Goal: Use online tool/utility: Utilize a website feature to perform a specific function

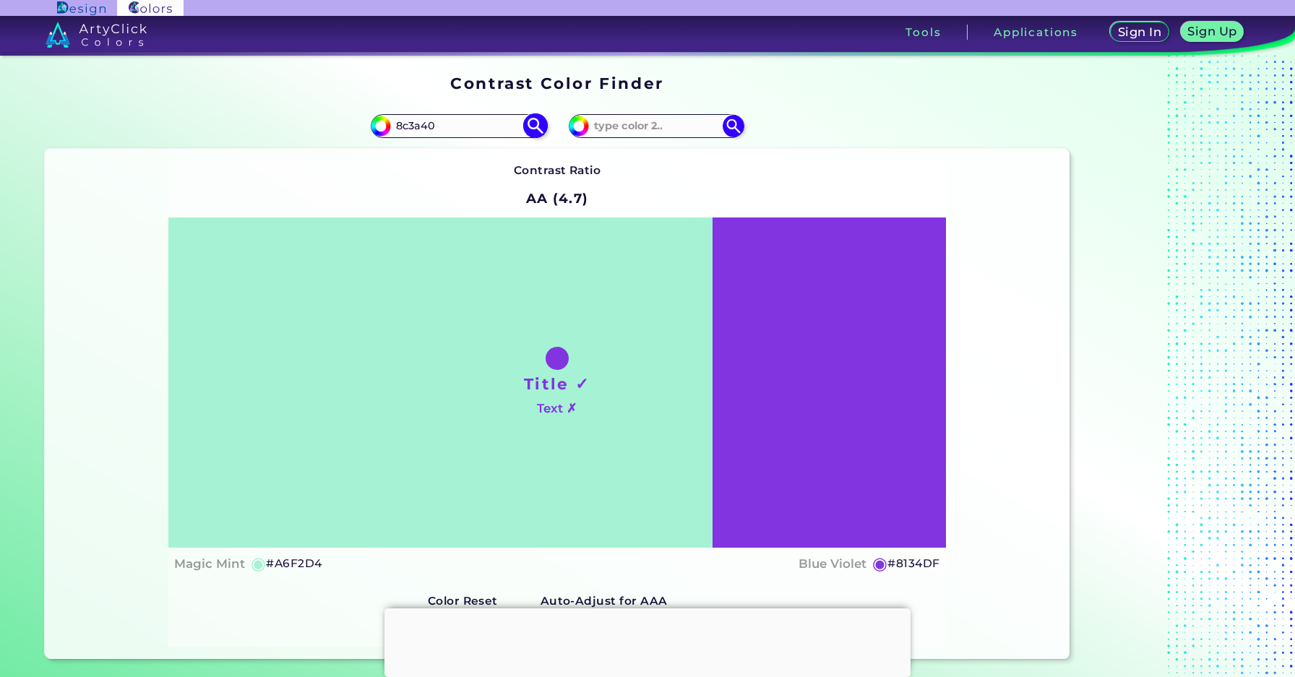
type input "8c3a40"
click at [534, 123] on img at bounding box center [535, 125] width 25 height 25
type input "#8c3a40"
type input "#8C3A40"
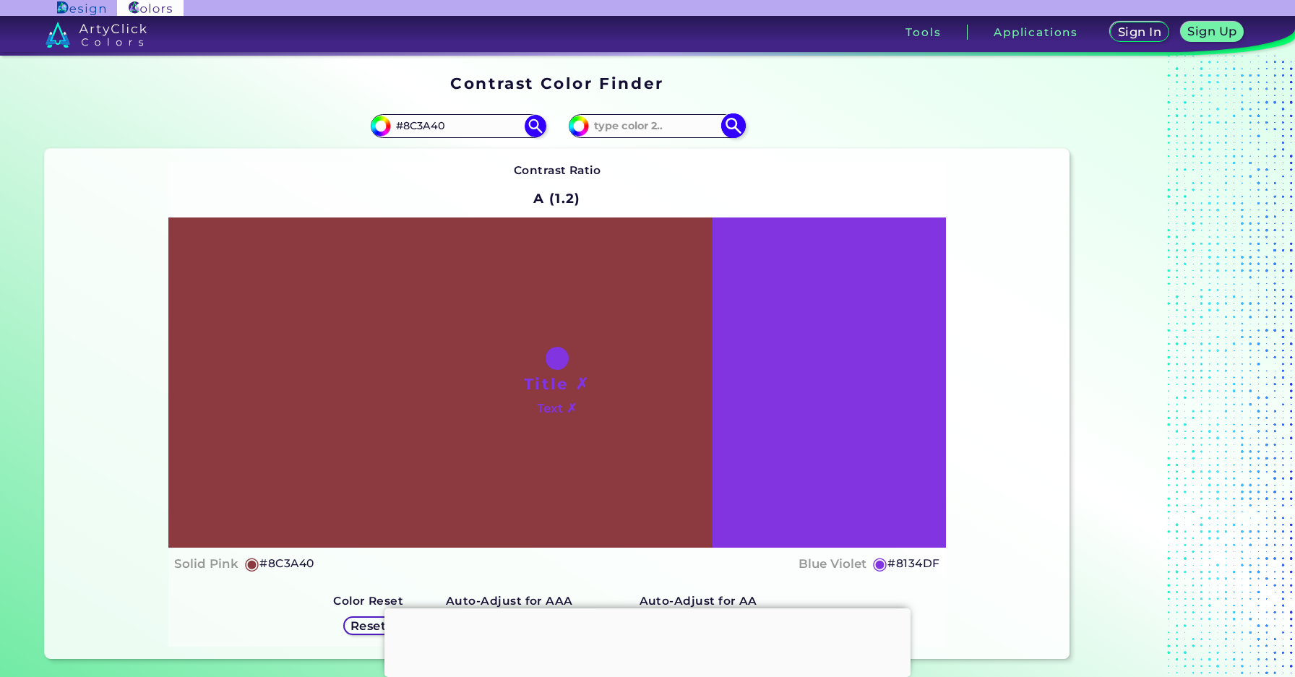
click at [736, 121] on img at bounding box center [733, 125] width 25 height 25
click at [658, 133] on input at bounding box center [656, 126] width 134 height 20
paste input "26060a"
type input "26060a"
click at [739, 131] on img at bounding box center [733, 125] width 25 height 25
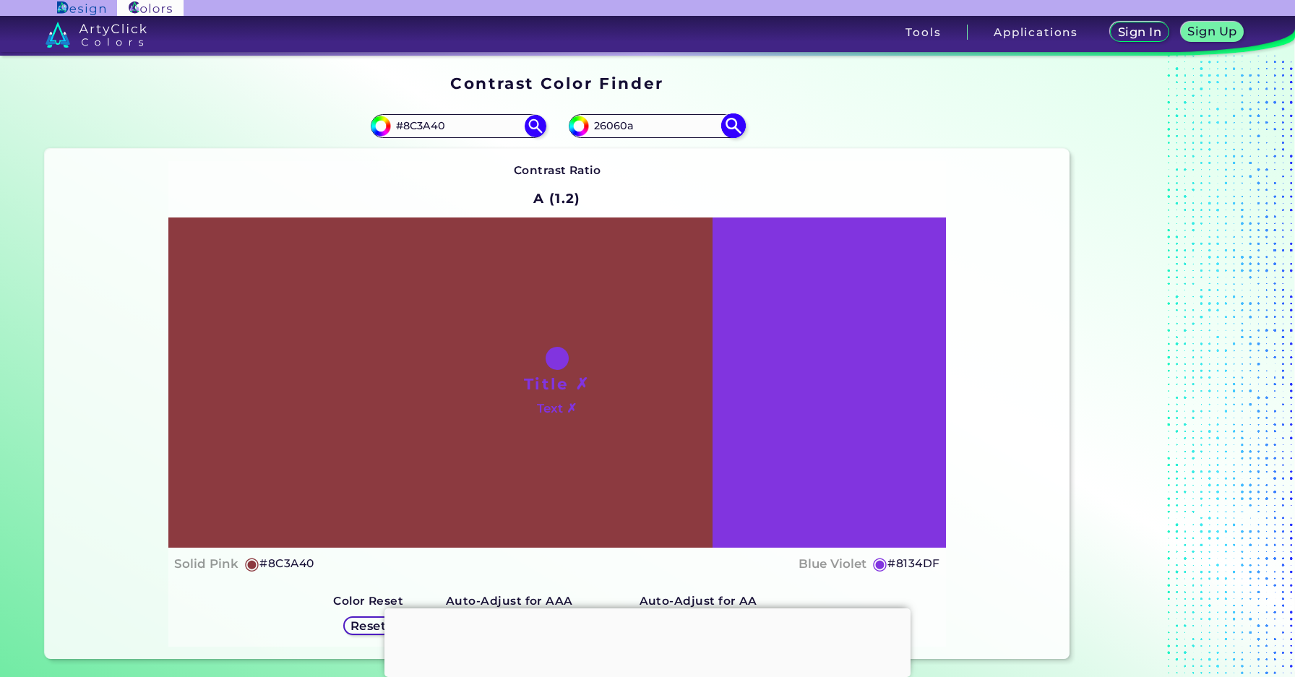
type input "#26060a"
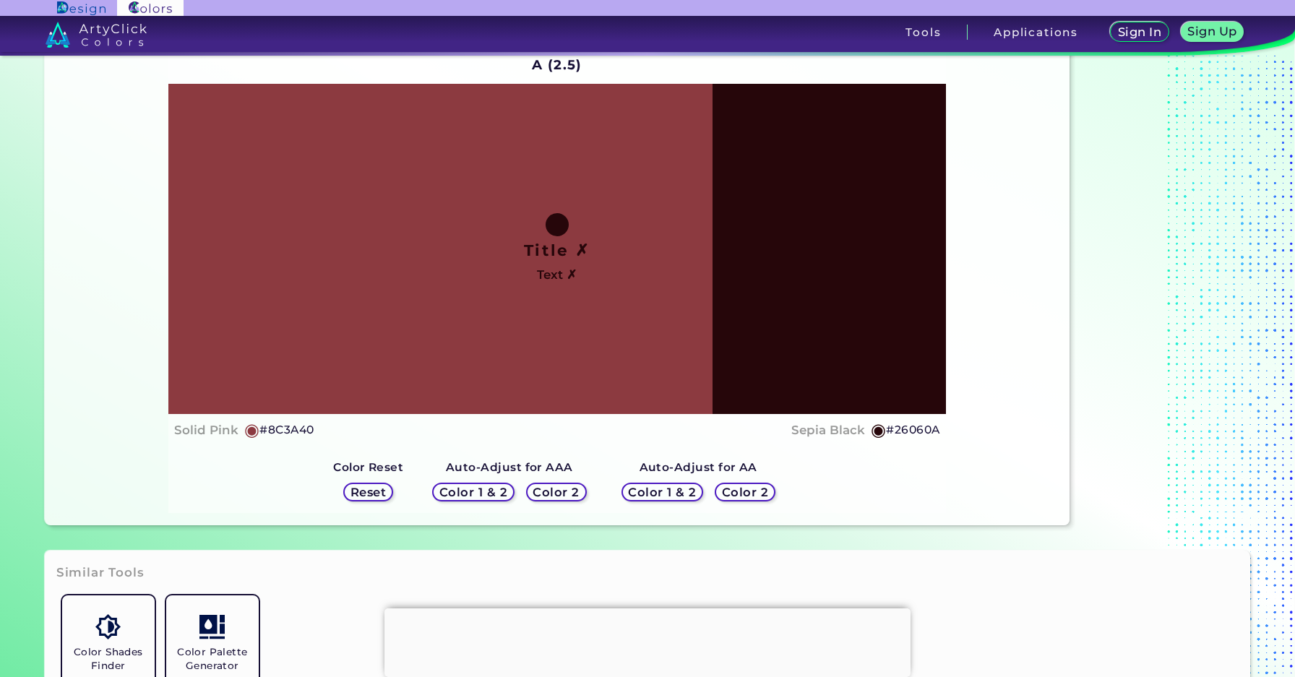
scroll to position [135, 0]
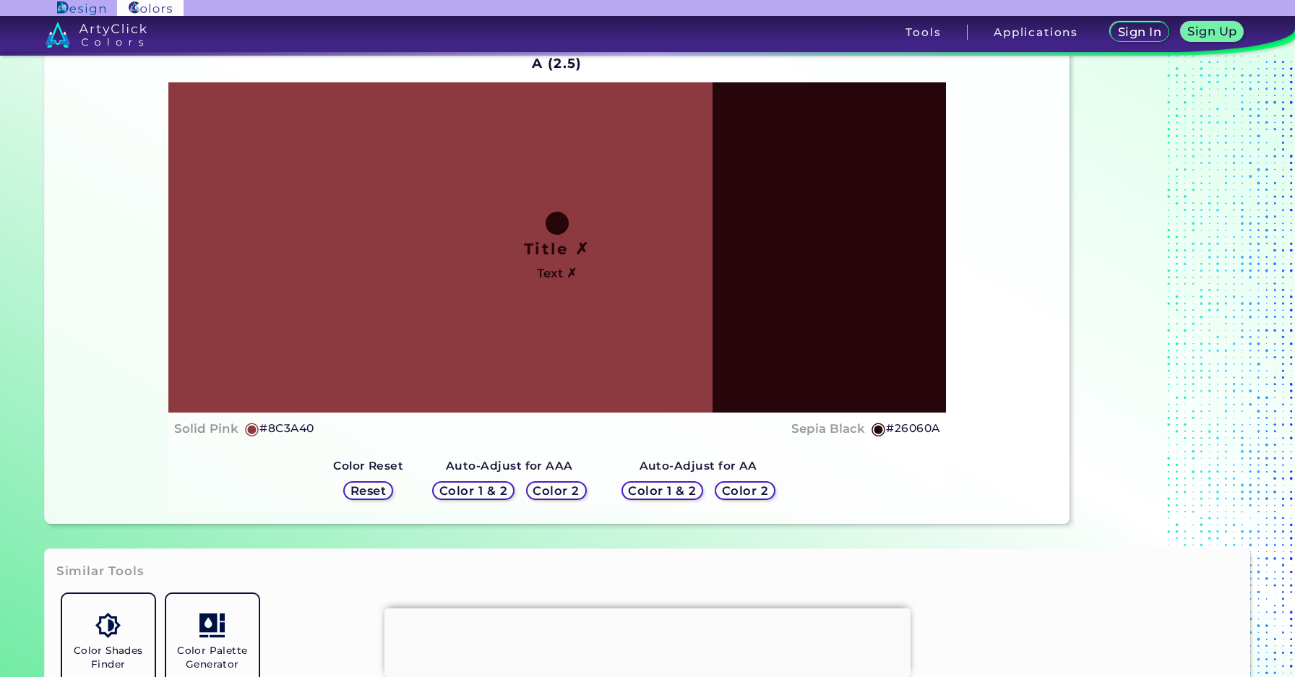
click at [497, 492] on h5 "Color 1 & 2" at bounding box center [474, 491] width 68 height 12
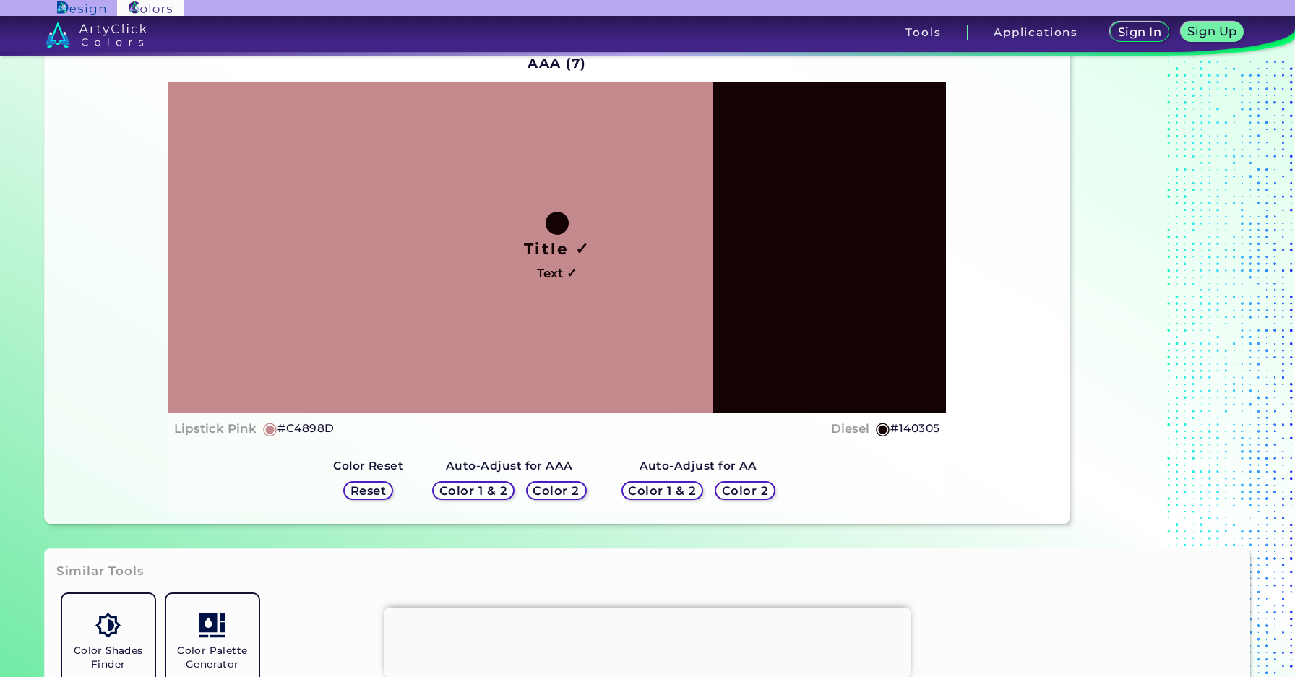
click at [363, 492] on h5 "Reset" at bounding box center [368, 491] width 35 height 12
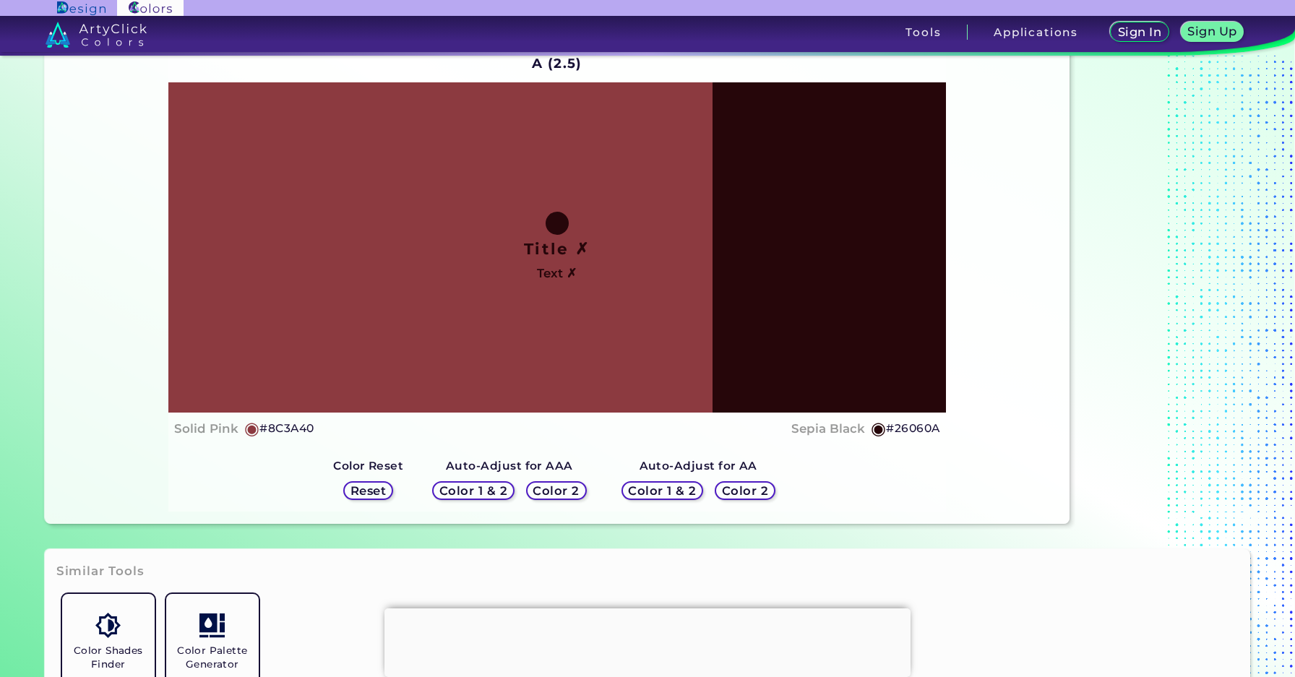
click at [674, 493] on h5 "Color 1 & 2" at bounding box center [662, 491] width 71 height 12
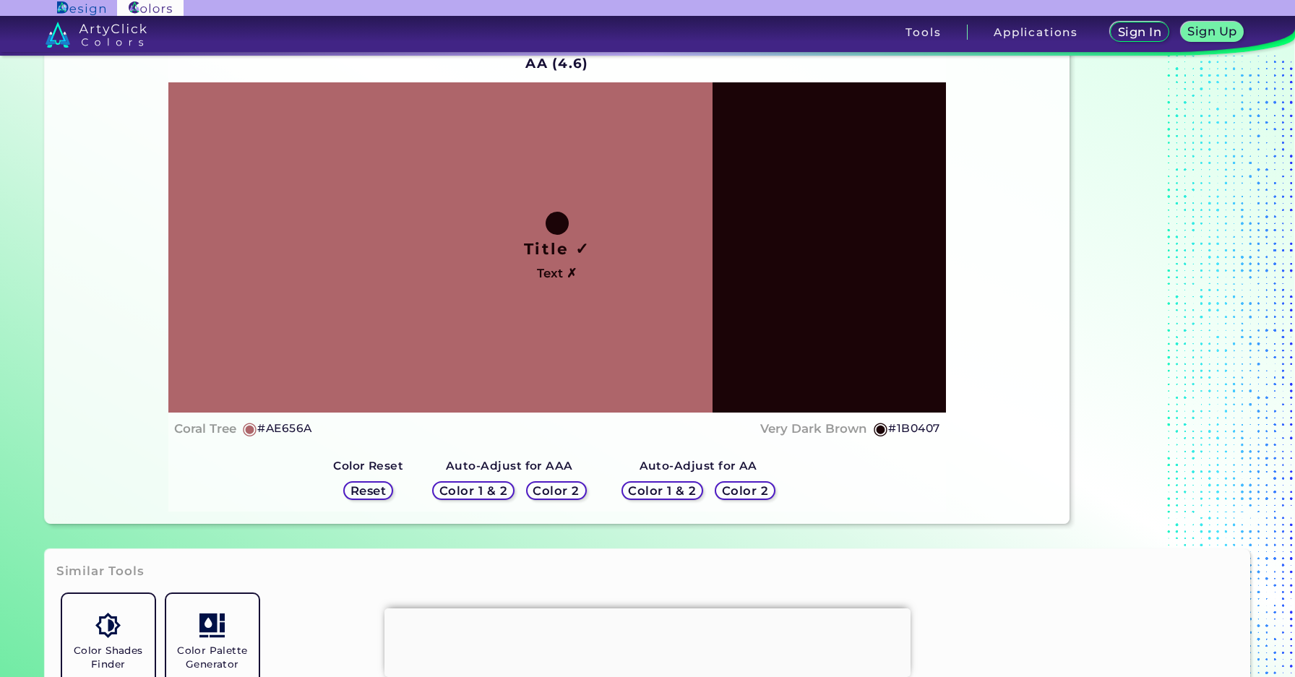
click at [384, 496] on h5 "Reset" at bounding box center [368, 491] width 35 height 12
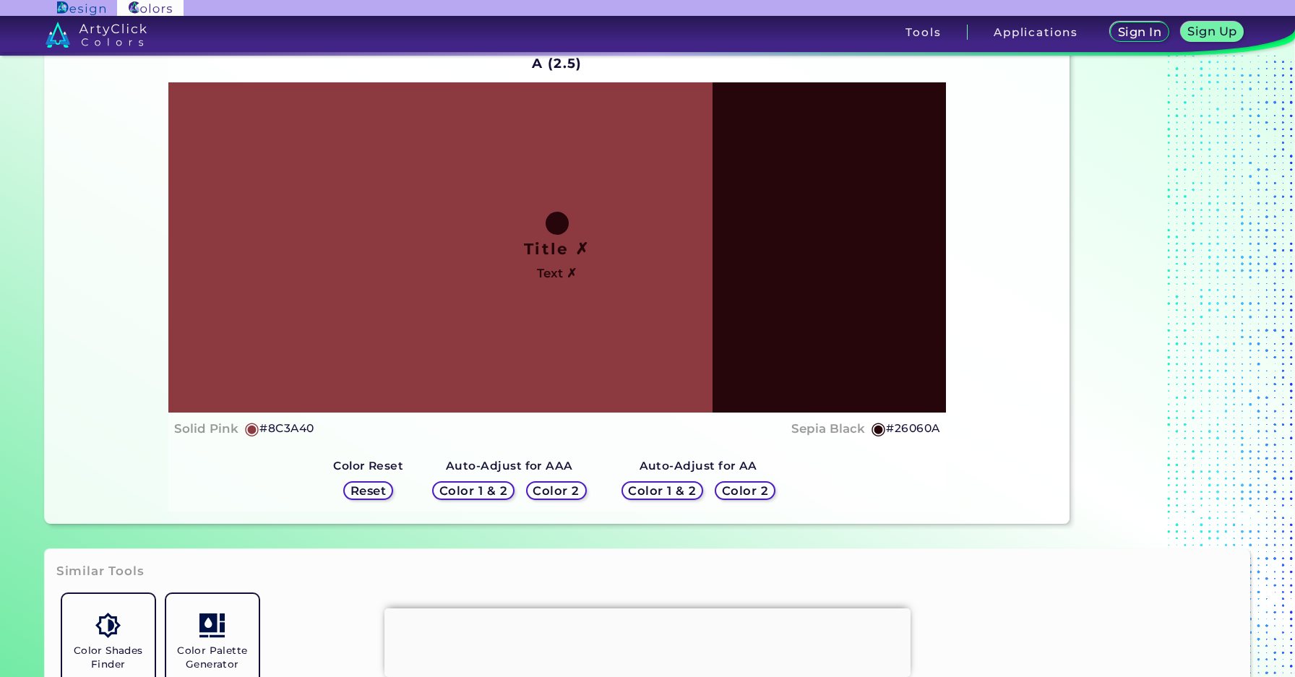
click at [752, 489] on h5 "Color 2" at bounding box center [745, 491] width 48 height 12
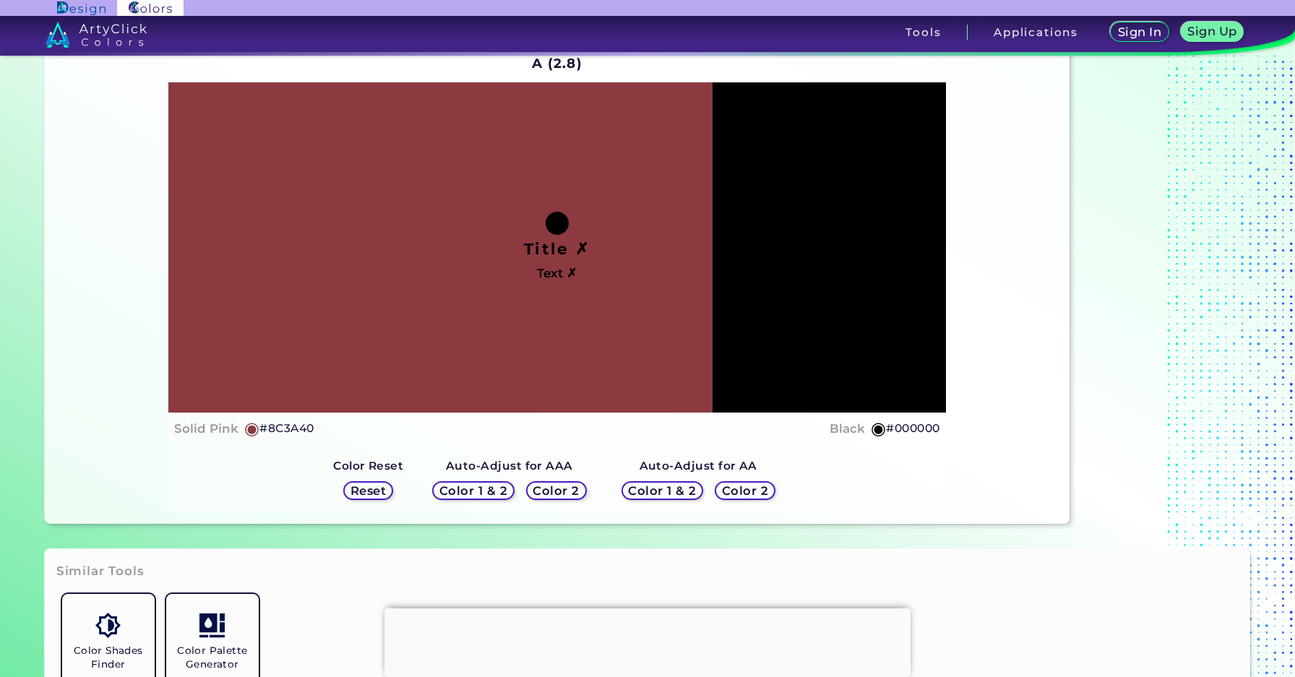
drag, startPoint x: 380, startPoint y: 491, endPoint x: 407, endPoint y: 493, distance: 26.8
click at [380, 491] on h5 "Reset" at bounding box center [368, 491] width 37 height 12
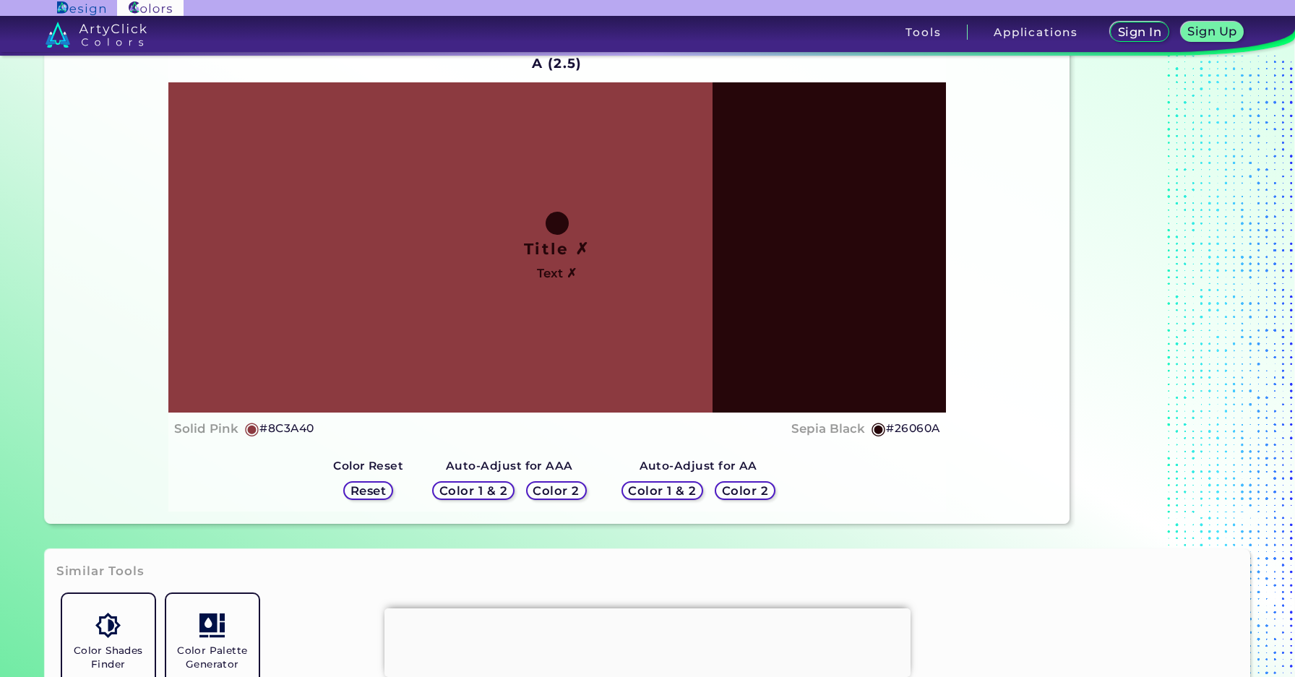
click at [558, 493] on h5 "Color 2" at bounding box center [557, 491] width 48 height 12
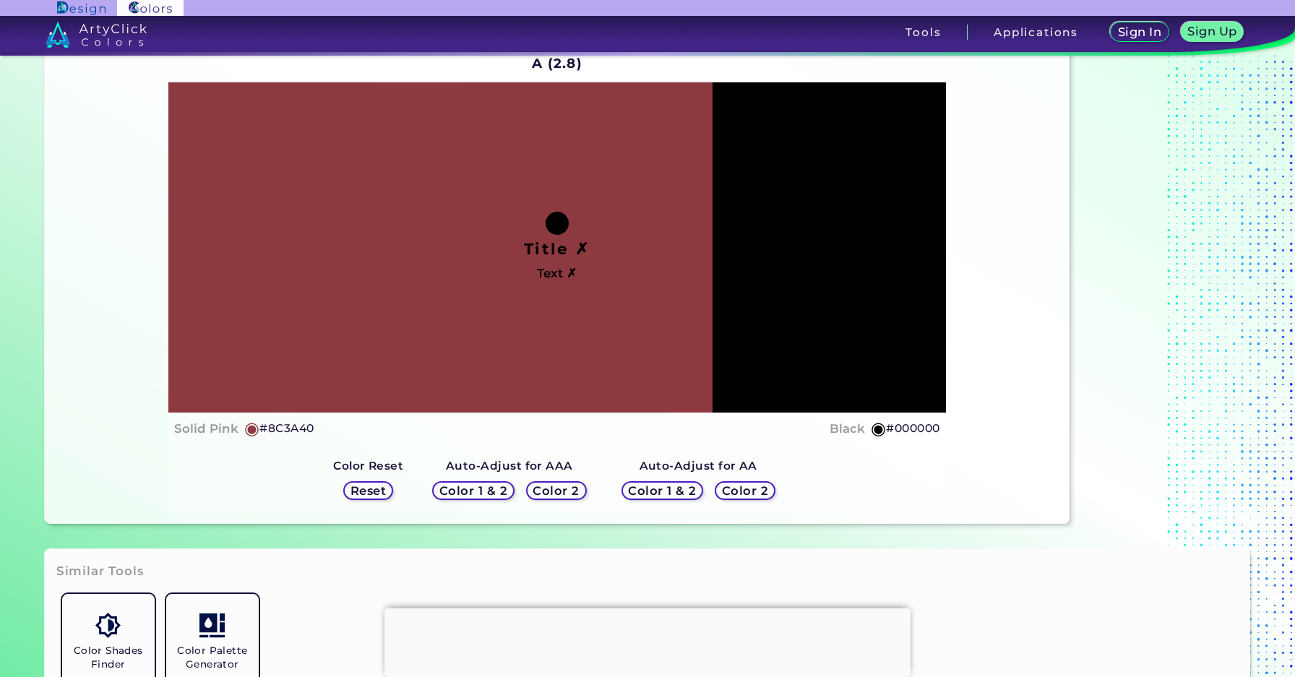
click at [372, 493] on h5 "Reset" at bounding box center [368, 491] width 35 height 12
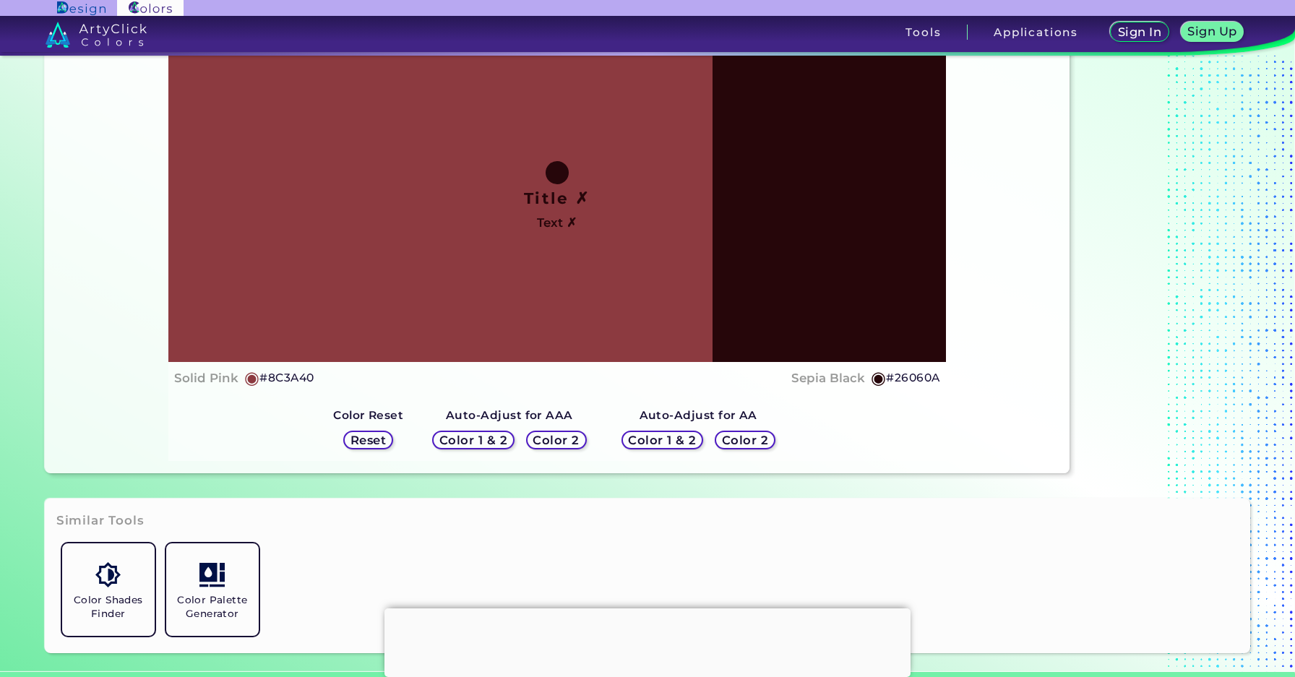
scroll to position [0, 0]
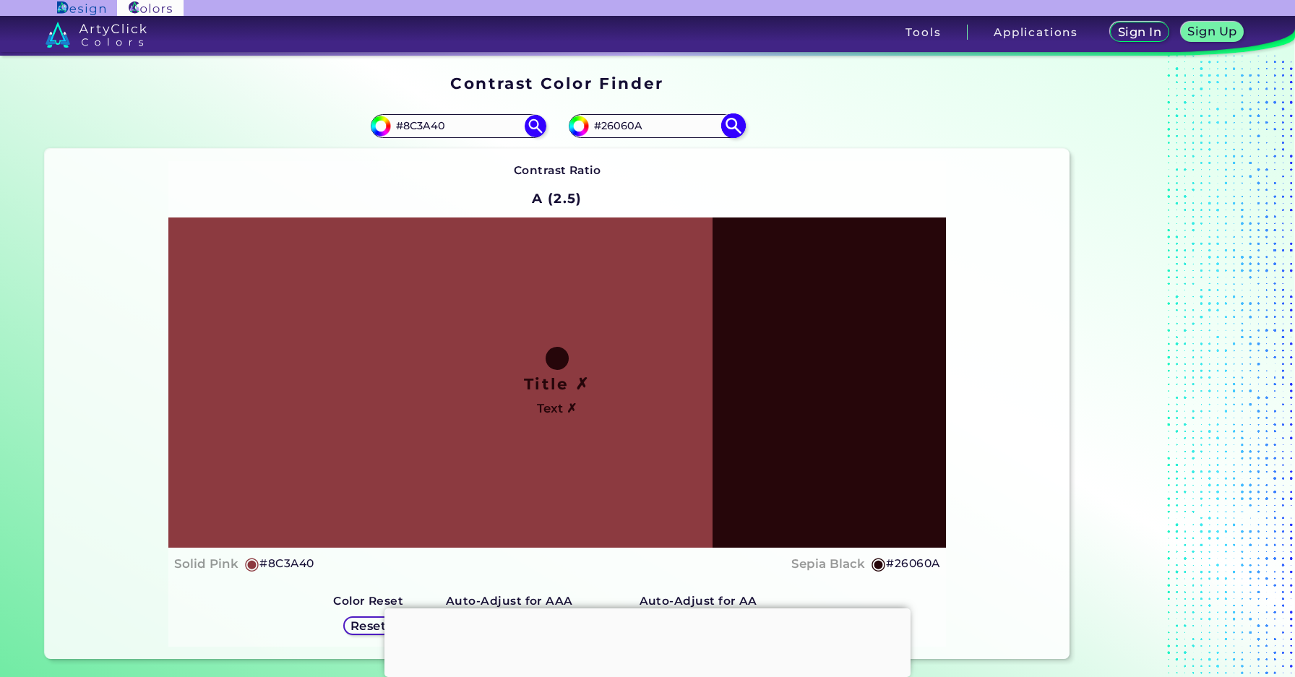
drag, startPoint x: 656, startPoint y: 127, endPoint x: 588, endPoint y: 124, distance: 67.3
click at [589, 124] on input "#26060A" at bounding box center [656, 126] width 134 height 20
paste input "37292a"
type input "37292a"
click at [740, 123] on img at bounding box center [733, 125] width 25 height 25
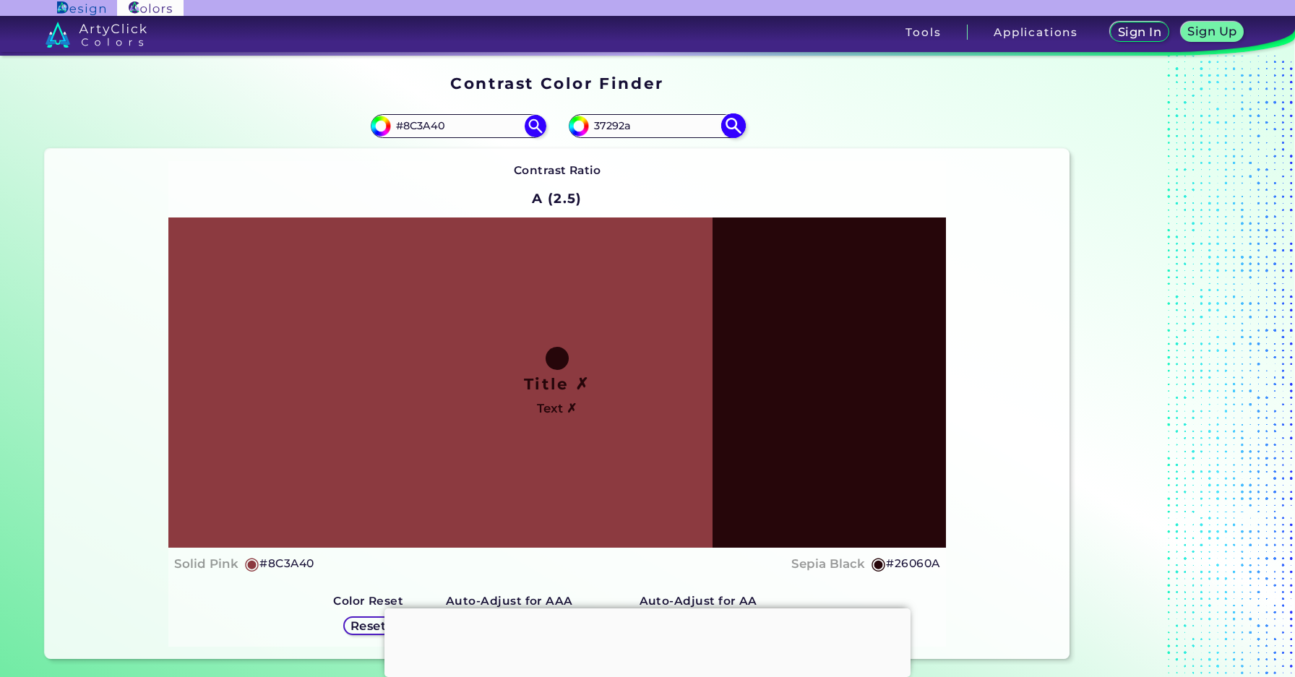
type input "#37292a"
type input "#37292A"
